Goal: Connect with others: Connect with other users

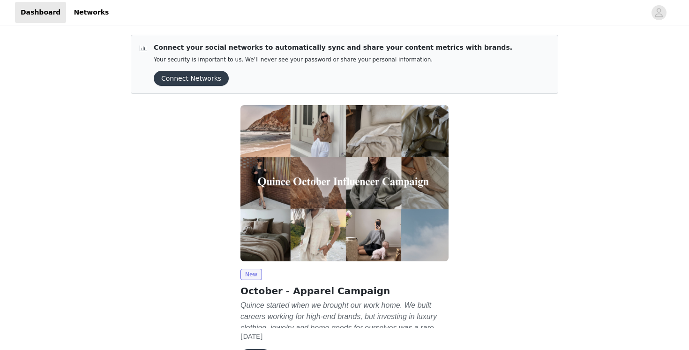
click at [200, 80] on button "Connect Networks" at bounding box center [191, 78] width 75 height 15
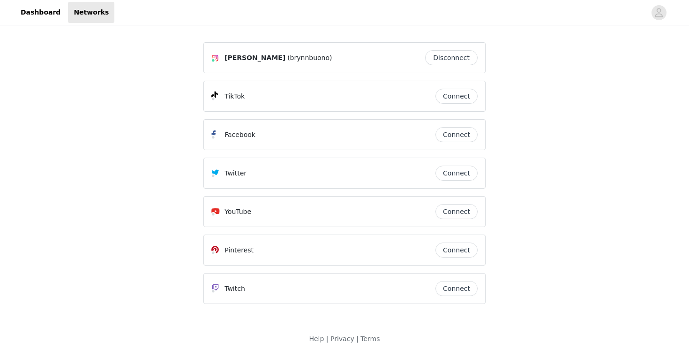
scroll to position [5, 0]
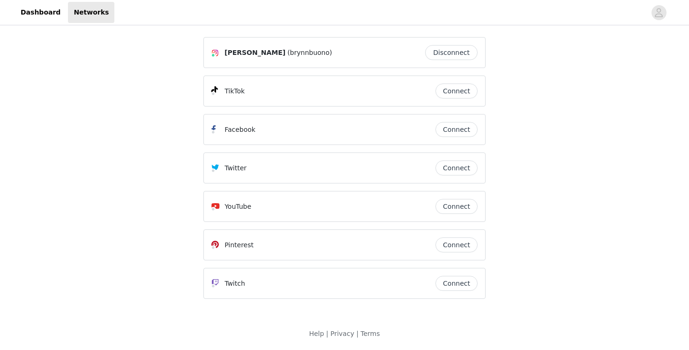
click at [452, 90] on button "Connect" at bounding box center [457, 90] width 42 height 15
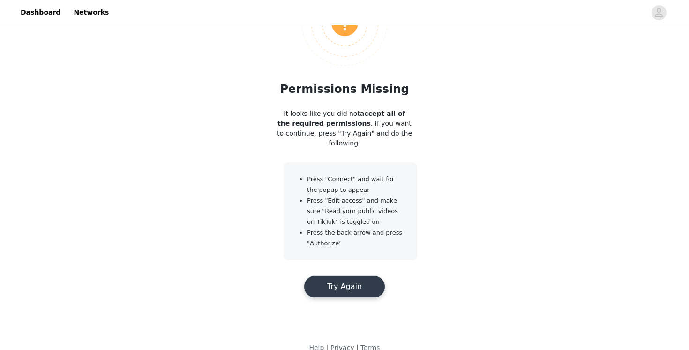
scroll to position [75, 0]
click at [367, 286] on button "Try Again" at bounding box center [345, 285] width 82 height 23
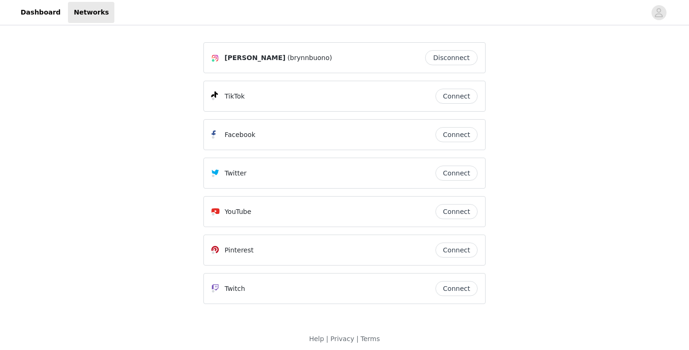
click at [455, 97] on button "Connect" at bounding box center [457, 96] width 42 height 15
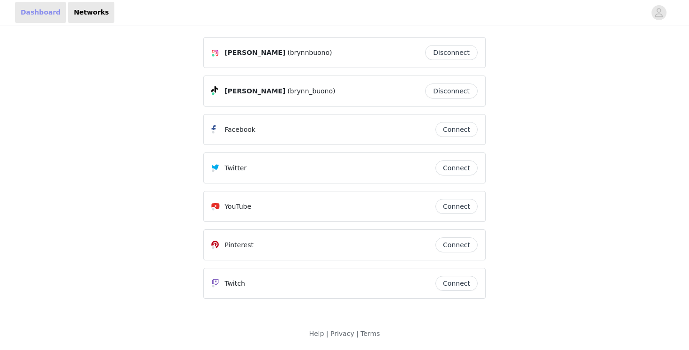
click at [43, 15] on link "Dashboard" at bounding box center [40, 12] width 51 height 21
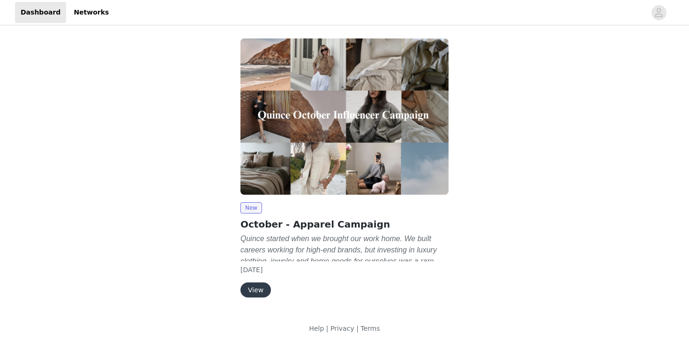
click at [256, 289] on button "View" at bounding box center [256, 289] width 30 height 15
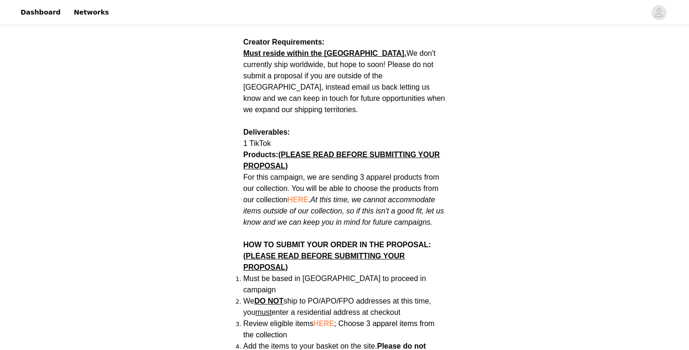
scroll to position [433, 0]
click at [302, 195] on span "HERE" at bounding box center [297, 199] width 21 height 8
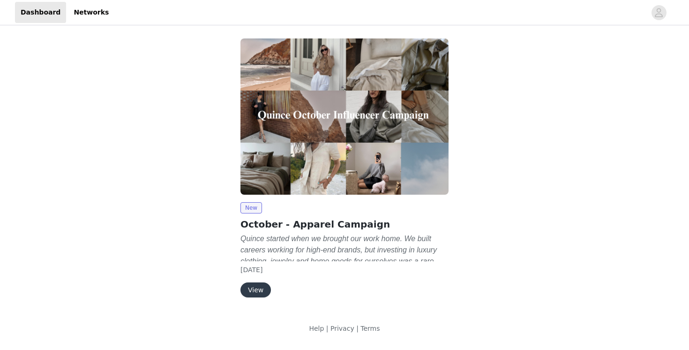
click at [258, 291] on button "View" at bounding box center [256, 289] width 30 height 15
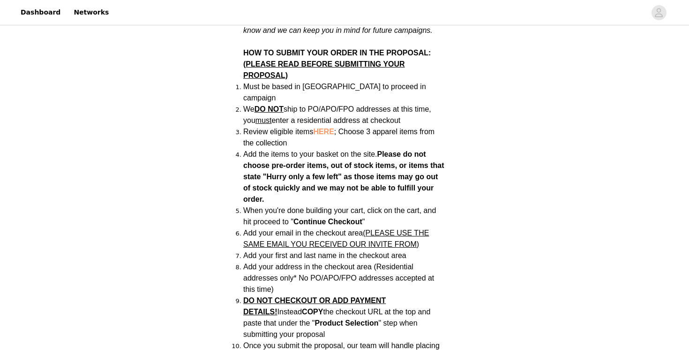
scroll to position [625, 0]
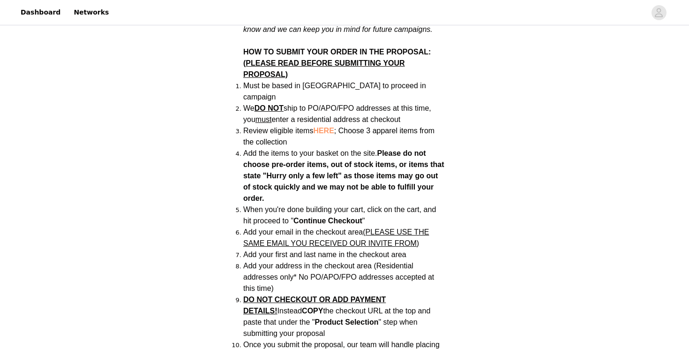
click at [319, 103] on li "We DO NOT ship to PO/APO/FPO addresses at this time, you must enter a residenti…" at bounding box center [344, 114] width 203 height 23
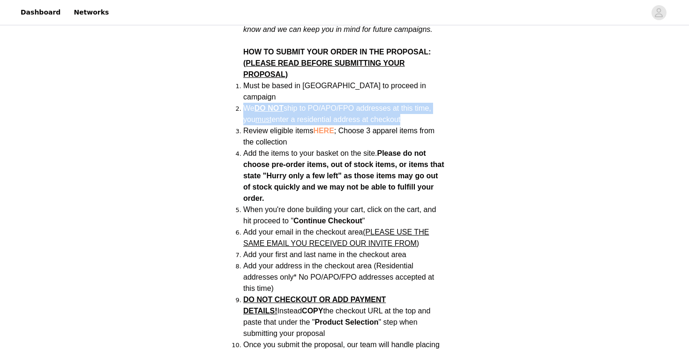
click at [319, 103] on li "We DO NOT ship to PO/APO/FPO addresses at this time, you must enter a residenti…" at bounding box center [344, 114] width 203 height 23
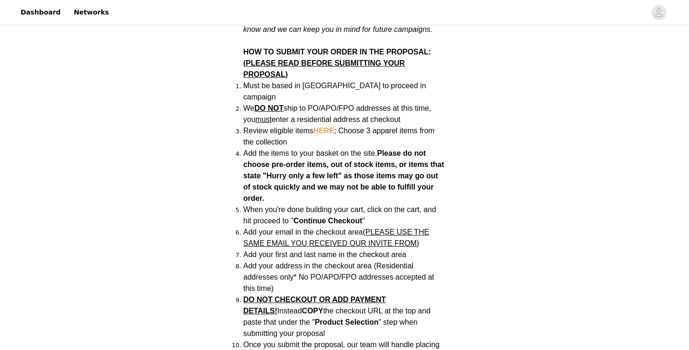
click at [270, 125] on li "Review eligible items HERE ; Choose 3 apparel items from the collection" at bounding box center [344, 136] width 203 height 23
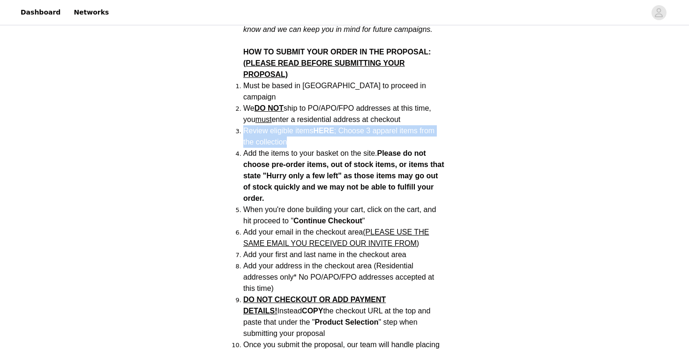
click at [270, 125] on li "Review eligible items HERE ; Choose 3 apparel items from the collection" at bounding box center [344, 136] width 203 height 23
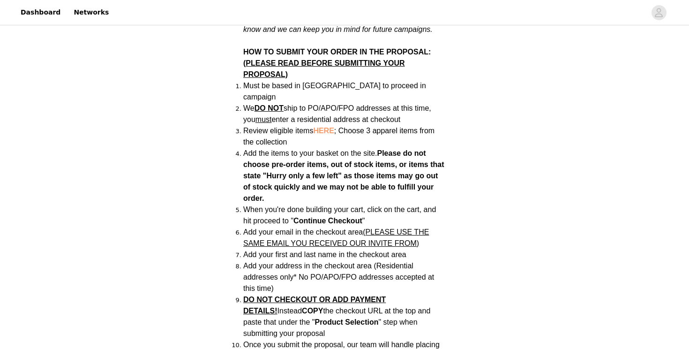
click at [270, 149] on span "Add the items to your basket on the site." at bounding box center [310, 153] width 134 height 8
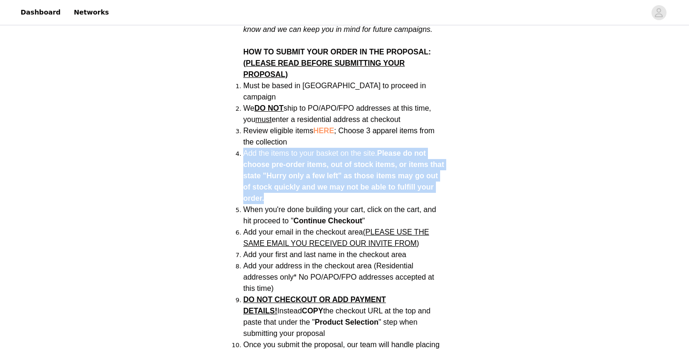
click at [270, 149] on span "Add the items to your basket on the site." at bounding box center [310, 153] width 134 height 8
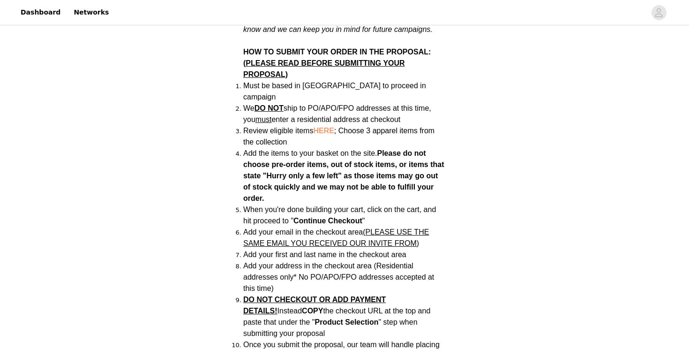
click at [211, 159] on div "Back Quince October - Apparel Campaign Campaign Overview Quince started when we…" at bounding box center [344, 158] width 689 height 1513
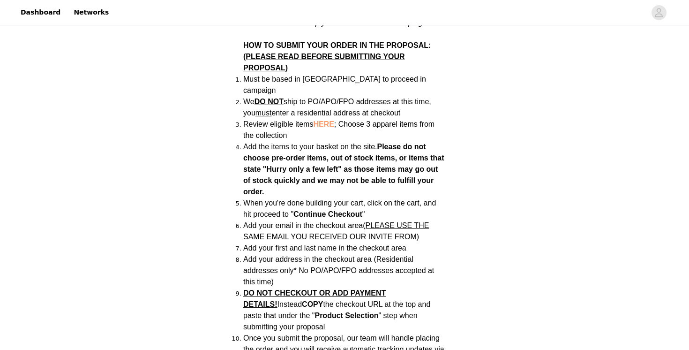
scroll to position [632, 0]
